Goal: Information Seeking & Learning: Learn about a topic

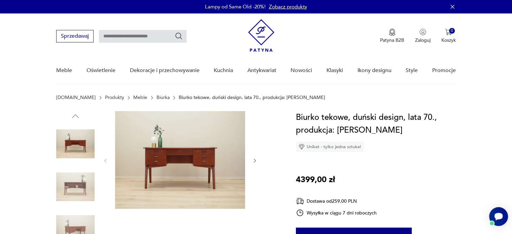
click at [253, 160] on icon "button" at bounding box center [255, 161] width 6 height 6
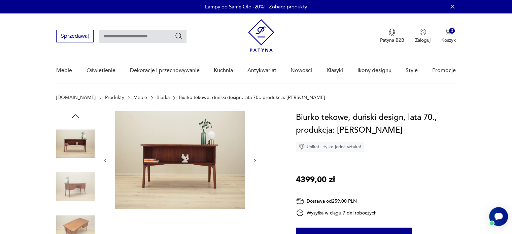
click at [253, 160] on icon "button" at bounding box center [255, 161] width 6 height 6
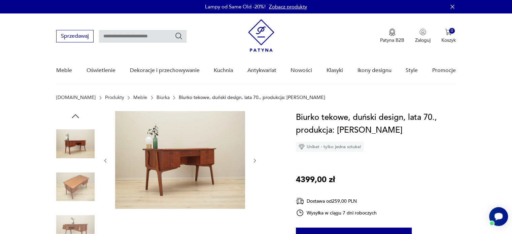
click at [253, 160] on icon "button" at bounding box center [255, 161] width 6 height 6
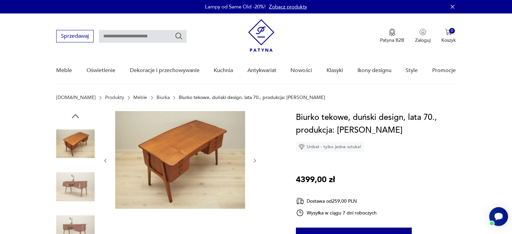
click at [253, 160] on icon "button" at bounding box center [255, 161] width 6 height 6
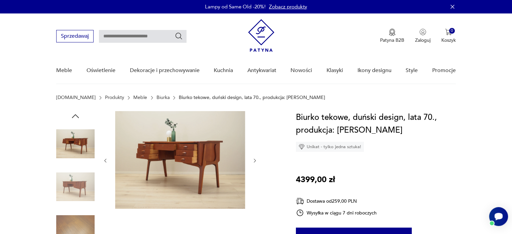
click at [253, 160] on icon "button" at bounding box center [255, 161] width 6 height 6
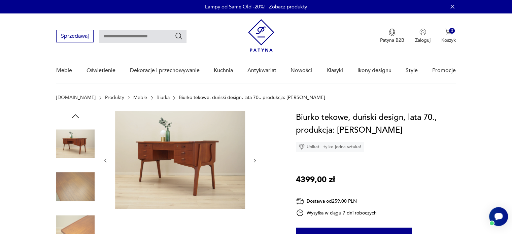
click at [253, 160] on icon "button" at bounding box center [255, 161] width 6 height 6
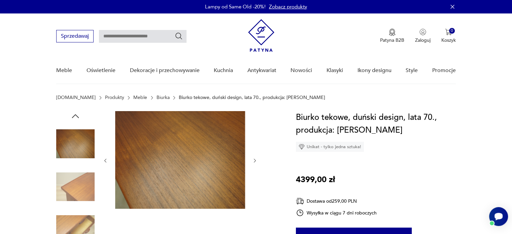
click at [253, 160] on icon "button" at bounding box center [255, 161] width 6 height 6
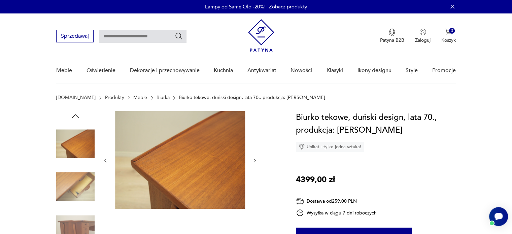
click at [253, 160] on icon "button" at bounding box center [255, 161] width 6 height 6
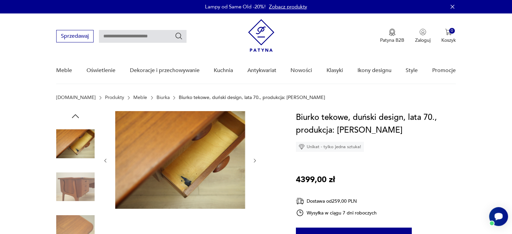
click at [253, 160] on icon "button" at bounding box center [255, 161] width 6 height 6
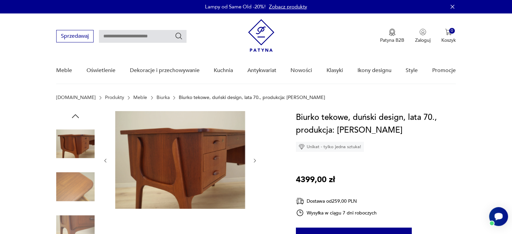
click at [253, 160] on icon "button" at bounding box center [255, 161] width 6 height 6
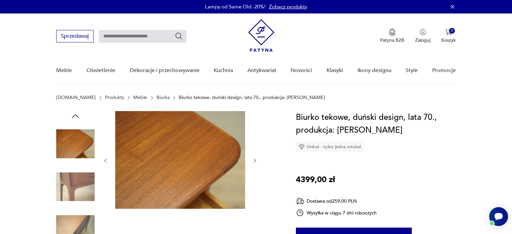
click at [253, 160] on icon "button" at bounding box center [255, 161] width 6 height 6
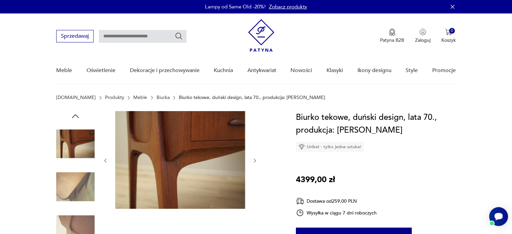
click at [253, 160] on icon "button" at bounding box center [255, 161] width 6 height 6
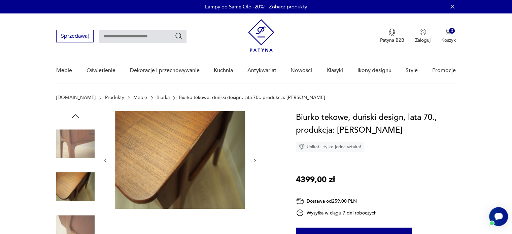
click at [253, 160] on icon "button" at bounding box center [255, 161] width 6 height 6
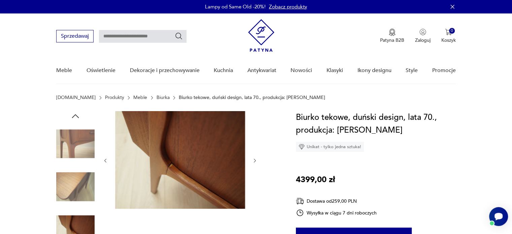
click at [253, 160] on icon "button" at bounding box center [255, 161] width 6 height 6
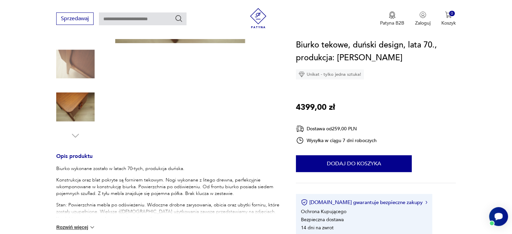
scroll to position [194, 0]
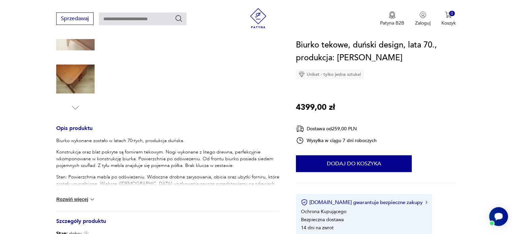
click at [84, 199] on button "Rozwiń więcej" at bounding box center [75, 199] width 39 height 7
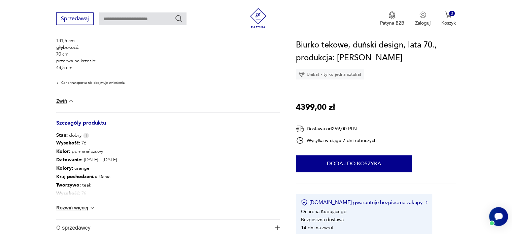
scroll to position [416, 0]
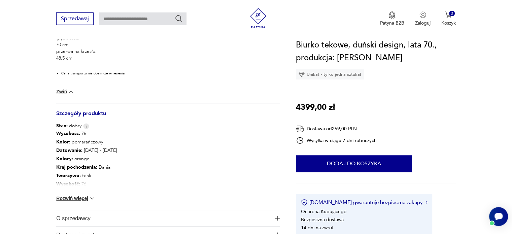
click at [147, 168] on div "Wysokość : 76 Kolor: pomarańczowy Datowanie : 1970 - 1979 Kolory : orange Kraj …" at bounding box center [168, 169] width 224 height 80
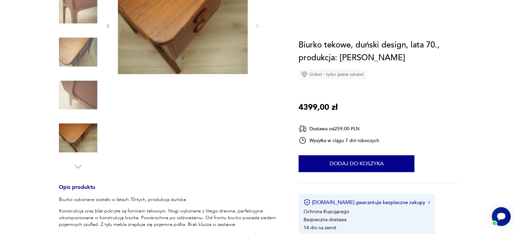
scroll to position [0, 0]
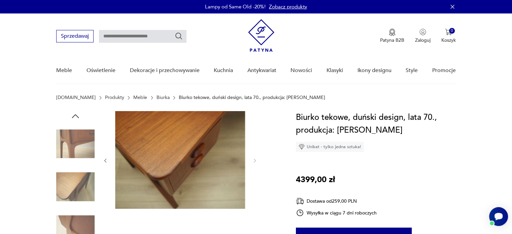
click at [161, 148] on img at bounding box center [180, 160] width 130 height 98
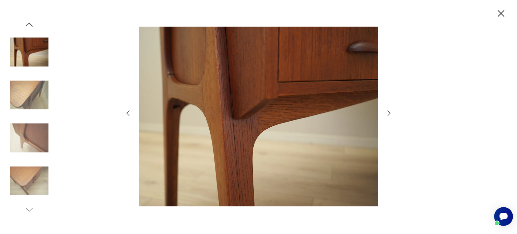
click at [128, 114] on icon "button" at bounding box center [128, 113] width 8 height 8
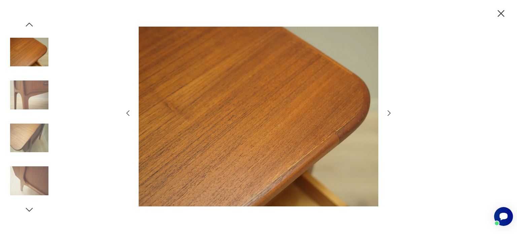
click at [128, 114] on icon "button" at bounding box center [128, 113] width 8 height 8
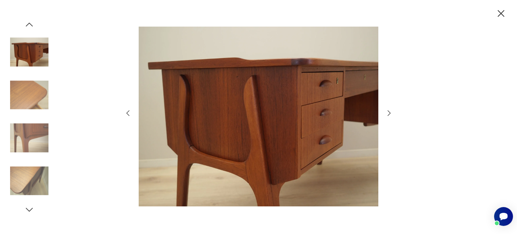
click at [128, 114] on icon "button" at bounding box center [128, 113] width 8 height 8
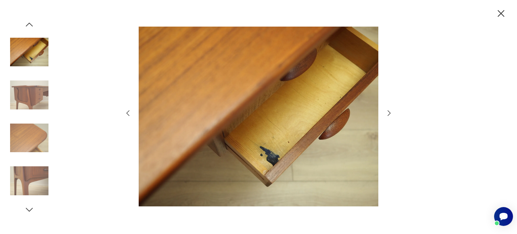
click at [128, 114] on icon "button" at bounding box center [128, 113] width 8 height 8
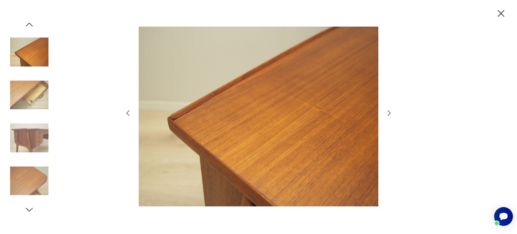
click at [128, 114] on icon "button" at bounding box center [128, 113] width 8 height 8
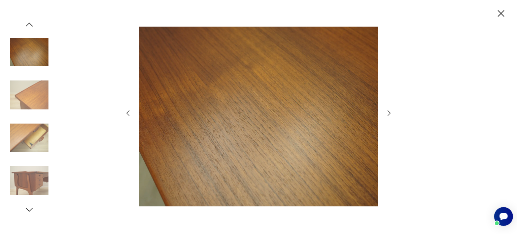
click at [128, 113] on icon "button" at bounding box center [128, 113] width 8 height 8
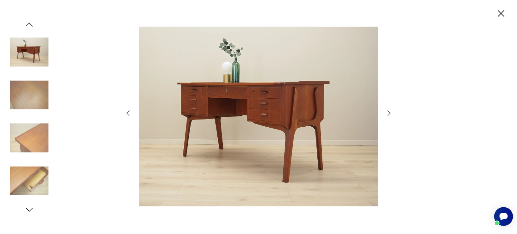
click at [128, 113] on icon "button" at bounding box center [128, 113] width 8 height 8
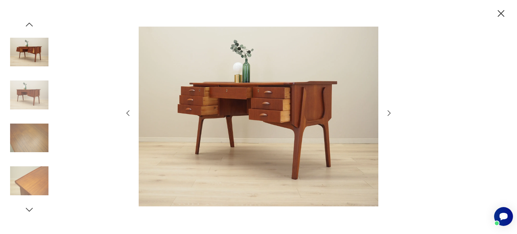
click at [128, 113] on icon "button" at bounding box center [128, 113] width 8 height 8
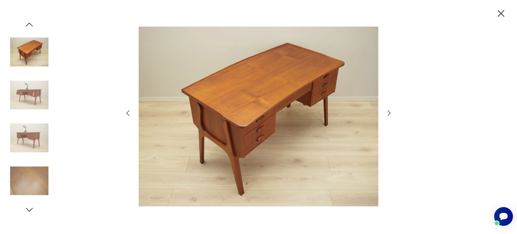
click at [128, 113] on icon "button" at bounding box center [128, 113] width 8 height 8
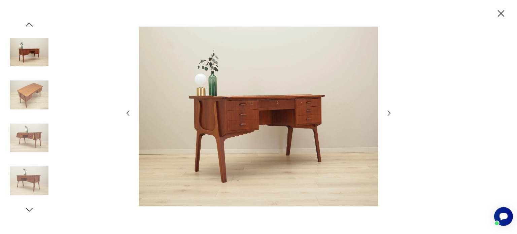
click at [128, 113] on icon "button" at bounding box center [128, 113] width 8 height 8
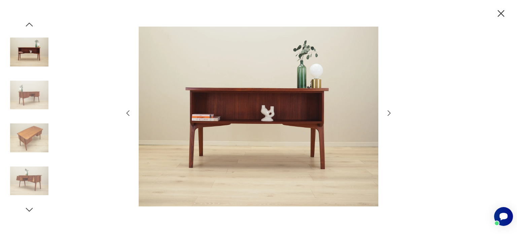
click at [128, 113] on icon "button" at bounding box center [128, 113] width 8 height 8
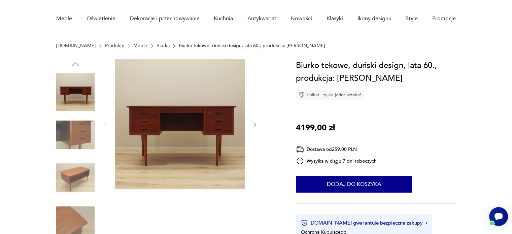
scroll to position [83, 0]
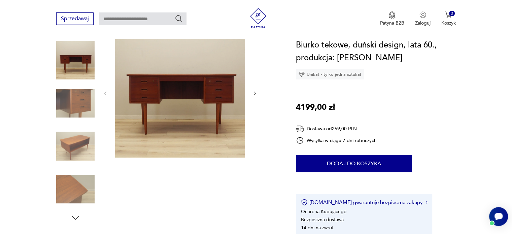
click at [77, 141] on img at bounding box center [75, 146] width 38 height 38
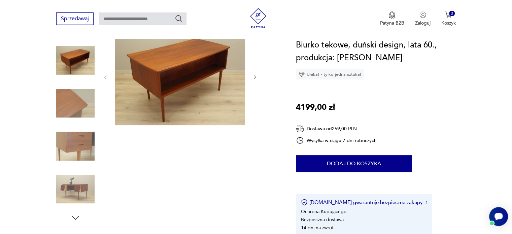
click at [81, 102] on img at bounding box center [75, 103] width 38 height 38
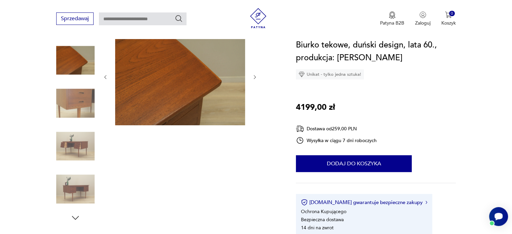
click at [75, 142] on img at bounding box center [75, 146] width 38 height 38
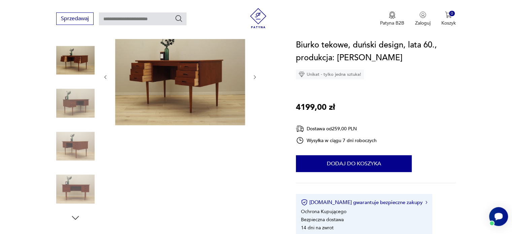
click at [75, 142] on img at bounding box center [75, 146] width 38 height 38
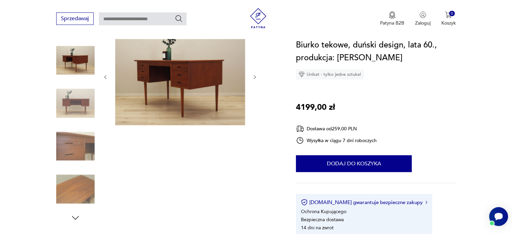
click at [79, 146] on img at bounding box center [75, 146] width 38 height 38
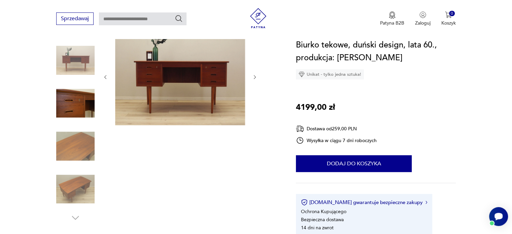
click at [79, 152] on img at bounding box center [75, 146] width 38 height 38
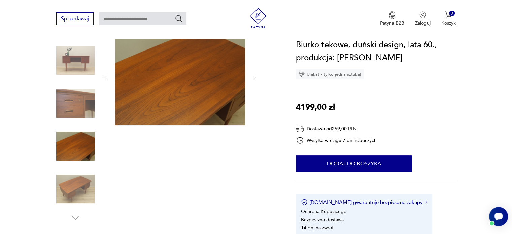
click at [73, 180] on img at bounding box center [75, 189] width 38 height 38
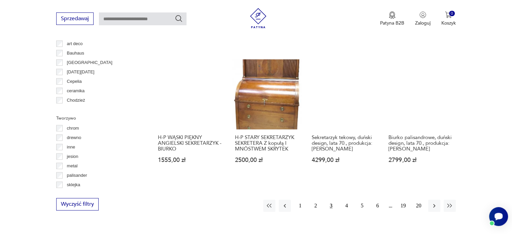
scroll to position [650, 0]
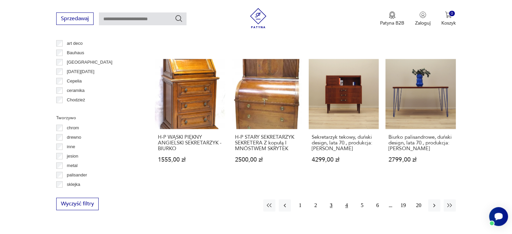
click at [345, 199] on button "4" at bounding box center [347, 205] width 12 height 12
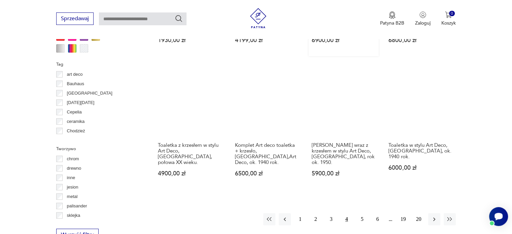
scroll to position [632, 0]
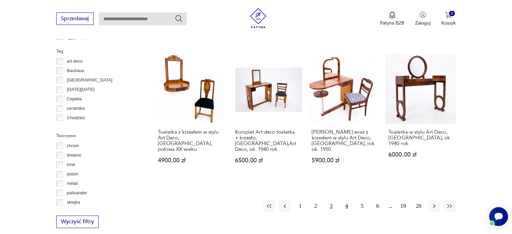
click at [331, 201] on button "3" at bounding box center [331, 206] width 12 height 12
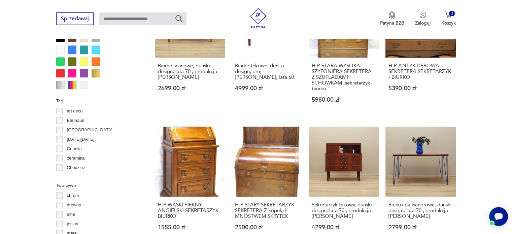
scroll to position [583, 0]
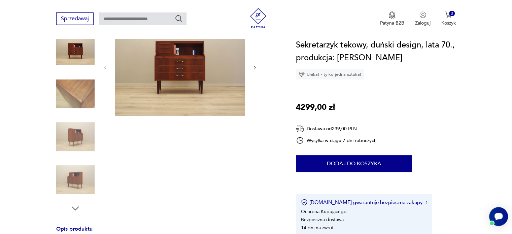
scroll to position [94, 0]
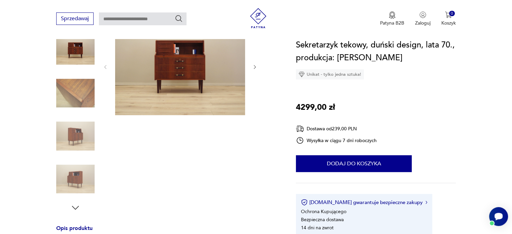
click at [178, 71] on img at bounding box center [180, 67] width 130 height 98
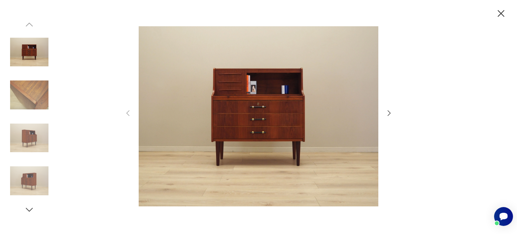
click at [386, 111] on icon "button" at bounding box center [389, 113] width 8 height 8
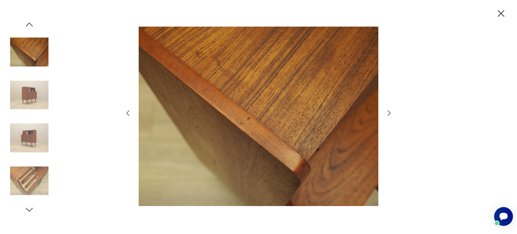
click at [386, 111] on icon "button" at bounding box center [389, 113] width 8 height 8
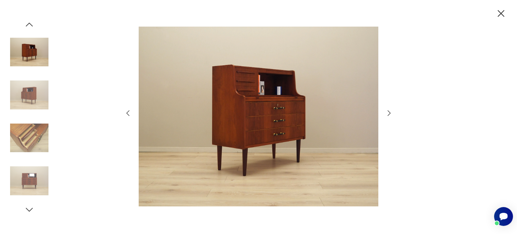
click at [386, 111] on icon "button" at bounding box center [389, 113] width 8 height 8
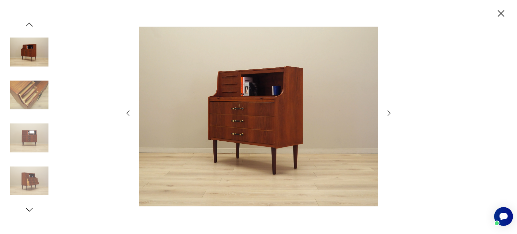
click at [386, 111] on icon "button" at bounding box center [389, 113] width 8 height 8
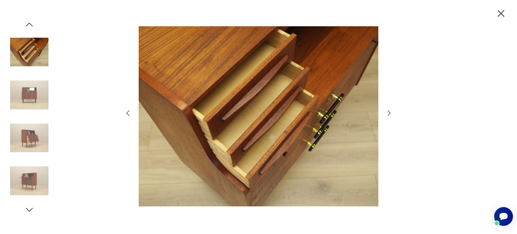
click at [386, 111] on icon "button" at bounding box center [389, 113] width 8 height 8
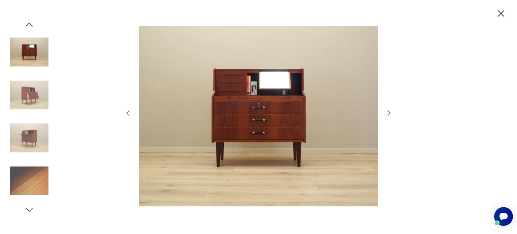
click at [386, 111] on icon "button" at bounding box center [389, 113] width 8 height 8
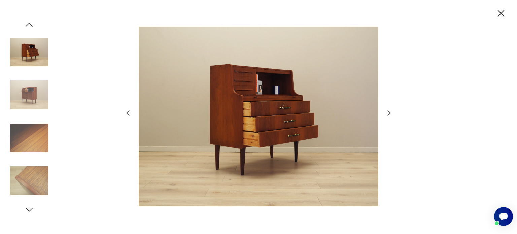
click at [386, 111] on icon "button" at bounding box center [389, 113] width 8 height 8
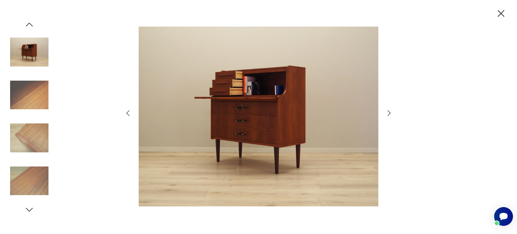
click at [386, 111] on icon "button" at bounding box center [389, 113] width 8 height 8
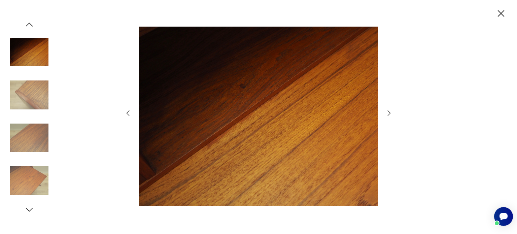
click at [386, 111] on icon "button" at bounding box center [389, 113] width 8 height 8
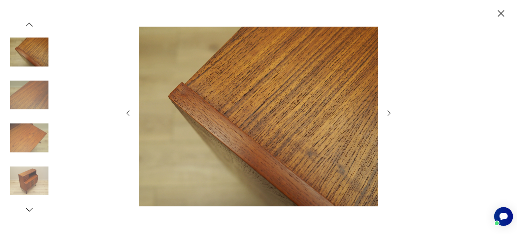
click at [386, 111] on icon "button" at bounding box center [389, 113] width 8 height 8
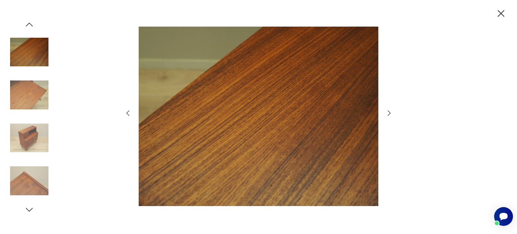
click at [386, 111] on icon "button" at bounding box center [389, 113] width 8 height 8
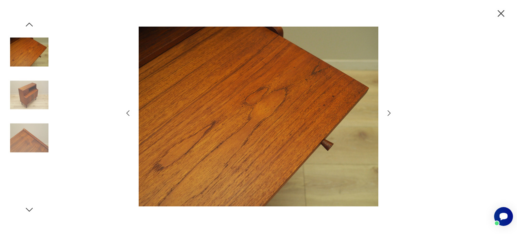
click at [386, 111] on icon "button" at bounding box center [389, 113] width 8 height 8
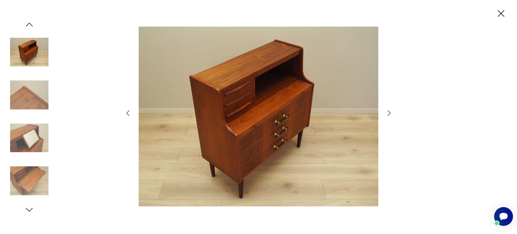
click at [386, 111] on icon "button" at bounding box center [389, 113] width 8 height 8
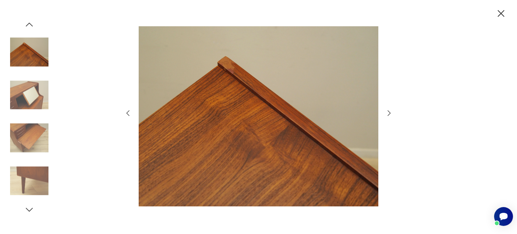
click at [386, 111] on icon "button" at bounding box center [389, 113] width 8 height 8
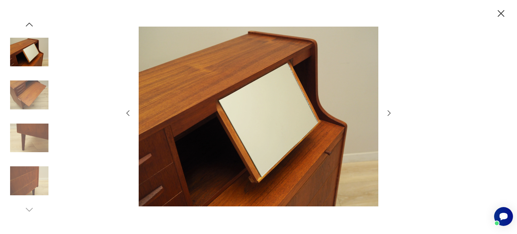
click at [386, 111] on icon "button" at bounding box center [389, 113] width 8 height 8
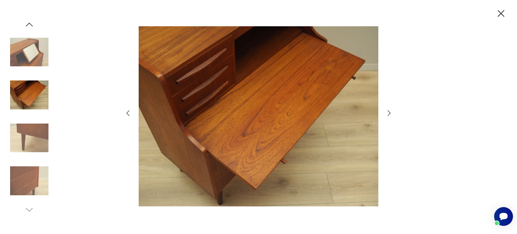
click at [386, 111] on icon "button" at bounding box center [389, 113] width 8 height 8
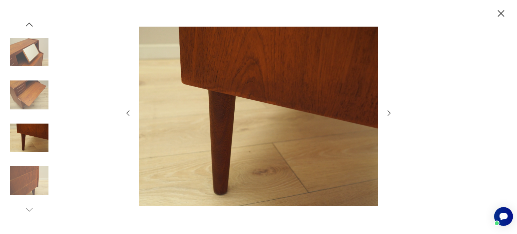
click at [127, 113] on icon "button" at bounding box center [128, 113] width 3 height 6
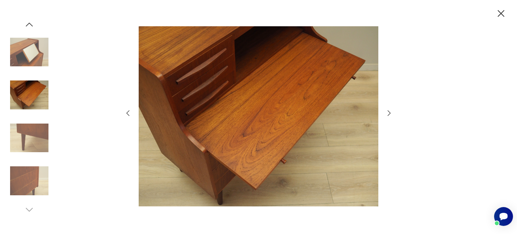
click at [388, 112] on icon "button" at bounding box center [389, 113] width 8 height 8
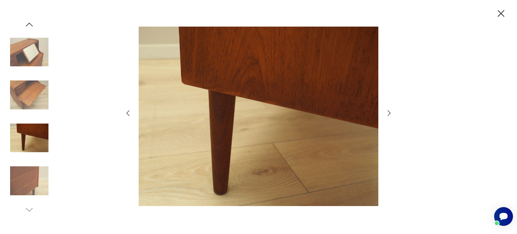
click at [388, 112] on icon "button" at bounding box center [389, 113] width 8 height 8
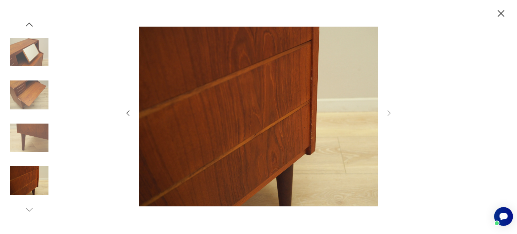
click at [128, 111] on icon "button" at bounding box center [128, 113] width 3 height 6
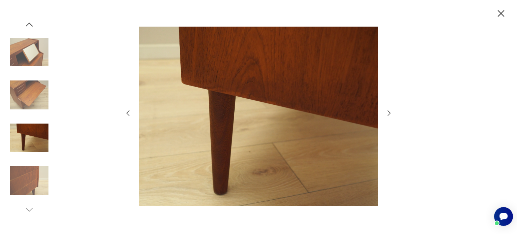
click at [128, 111] on icon "button" at bounding box center [128, 113] width 3 height 6
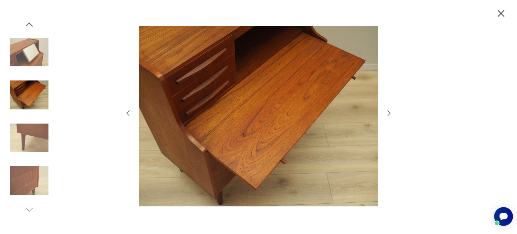
click at [128, 111] on icon "button" at bounding box center [128, 113] width 3 height 6
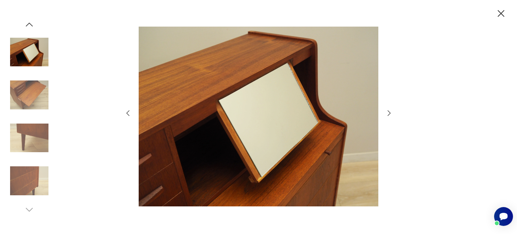
click at [128, 111] on icon "button" at bounding box center [128, 113] width 3 height 6
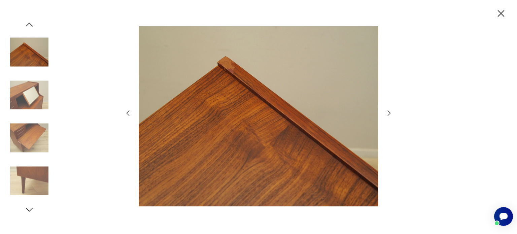
click at [128, 111] on icon "button" at bounding box center [128, 113] width 3 height 6
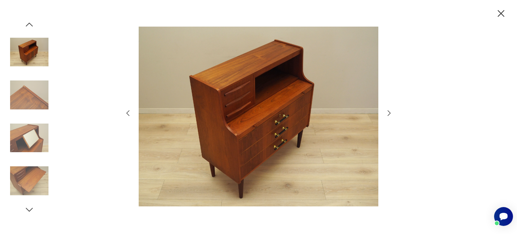
click at [128, 111] on icon "button" at bounding box center [128, 113] width 3 height 6
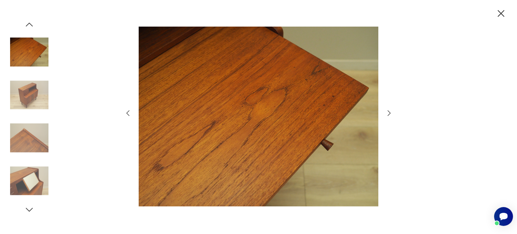
click at [128, 111] on icon "button" at bounding box center [128, 113] width 3 height 6
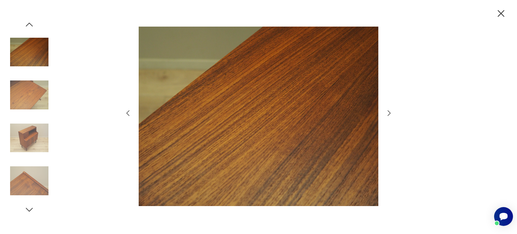
click at [128, 111] on icon "button" at bounding box center [128, 113] width 3 height 6
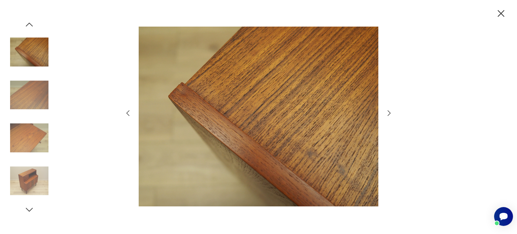
click at [128, 111] on icon "button" at bounding box center [128, 113] width 3 height 6
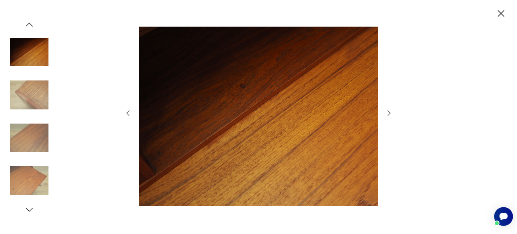
click at [128, 111] on icon "button" at bounding box center [128, 113] width 3 height 6
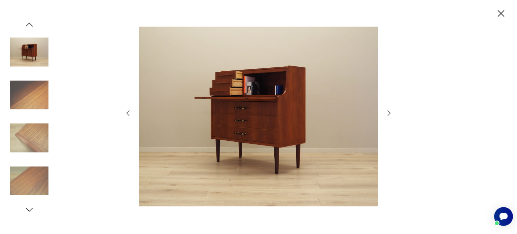
click at [128, 111] on icon "button" at bounding box center [128, 113] width 3 height 6
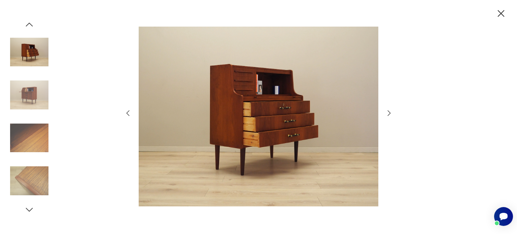
click at [128, 111] on icon "button" at bounding box center [128, 113] width 3 height 6
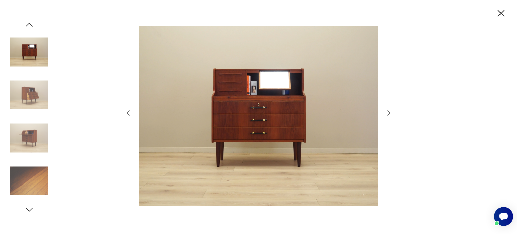
click at [128, 111] on icon "button" at bounding box center [128, 113] width 3 height 6
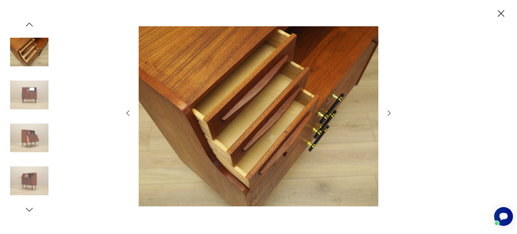
click at [128, 111] on icon "button" at bounding box center [128, 113] width 3 height 6
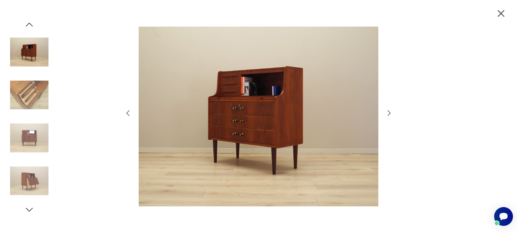
click at [498, 14] on icon "button" at bounding box center [501, 14] width 12 height 12
